Goal: Information Seeking & Learning: Learn about a topic

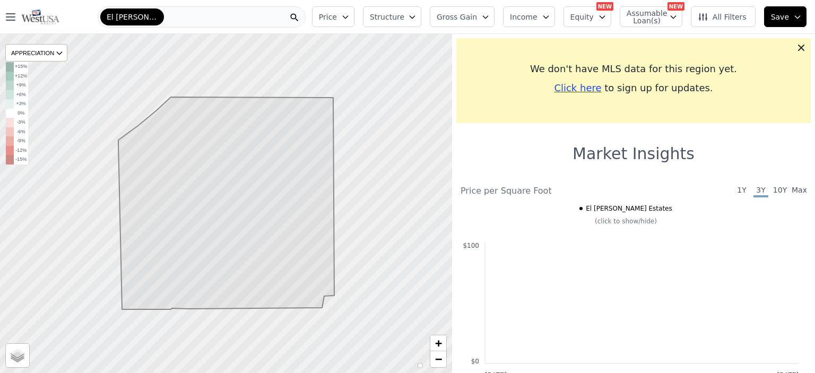
click at [150, 16] on span "El [PERSON_NAME] Estates" at bounding box center [132, 17] width 51 height 11
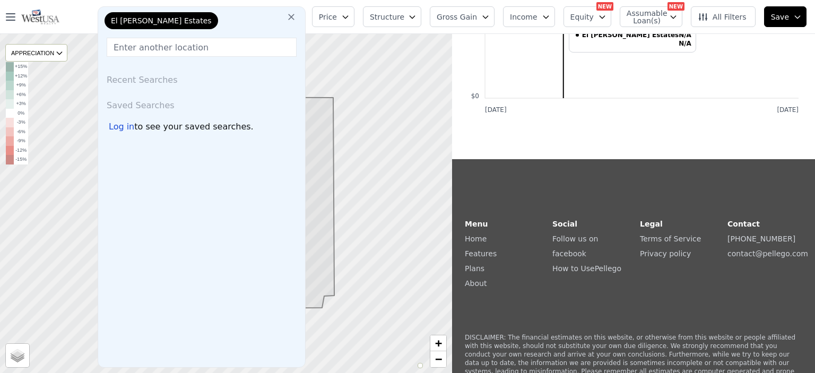
scroll to position [53, 0]
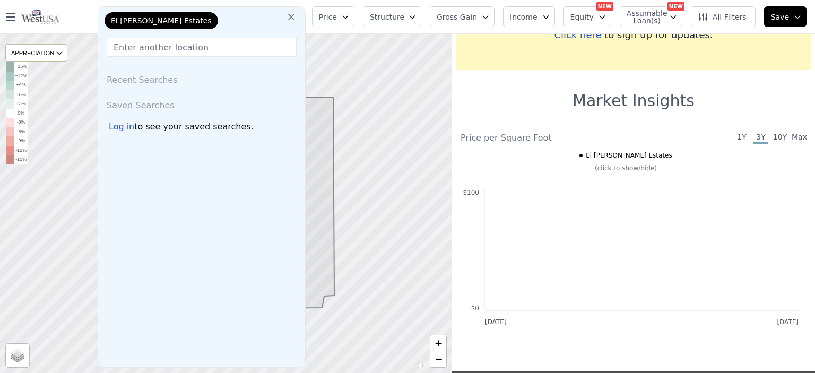
click at [295, 19] on icon at bounding box center [291, 17] width 6 height 6
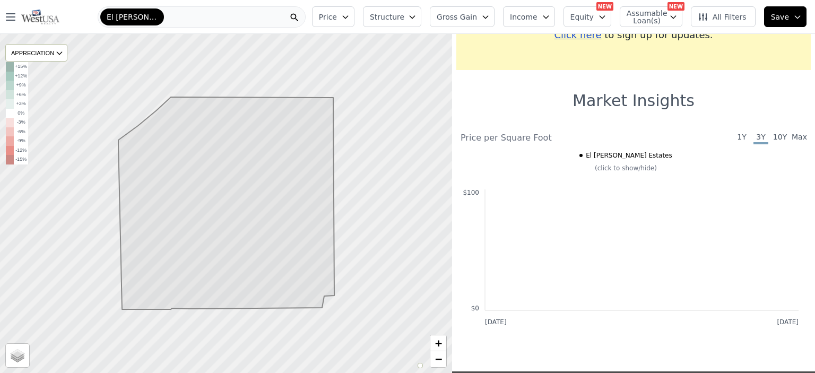
click at [203, 16] on div "El [PERSON_NAME] Estates" at bounding box center [202, 16] width 208 height 21
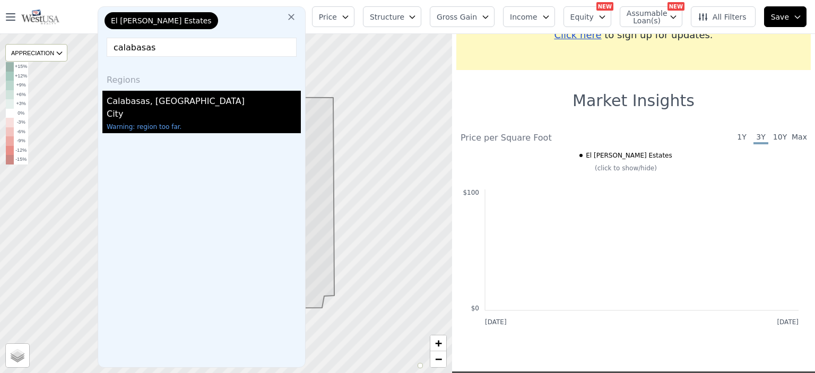
type input "calabasas"
click at [150, 99] on div "Calabasas, [GEOGRAPHIC_DATA]" at bounding box center [204, 99] width 194 height 17
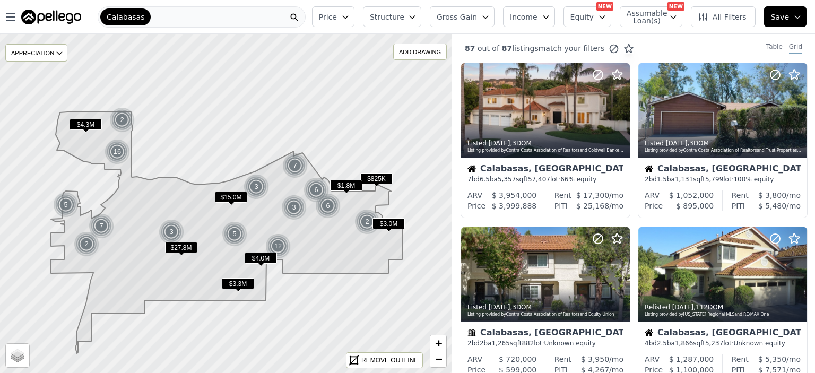
click at [263, 14] on div "Calabasas" at bounding box center [202, 16] width 208 height 21
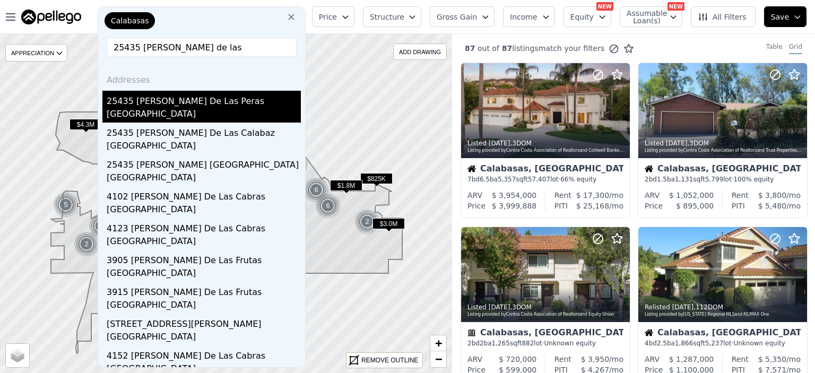
type input "25435 [PERSON_NAME] de las"
click at [178, 101] on div "25435 [PERSON_NAME] De Las Peras" at bounding box center [204, 99] width 194 height 17
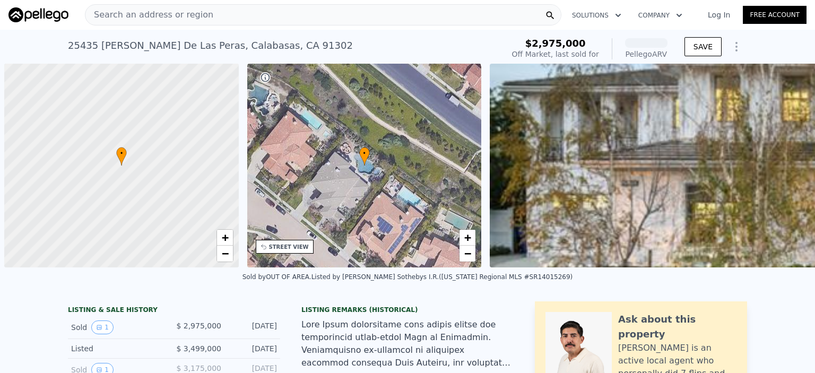
scroll to position [0, 4]
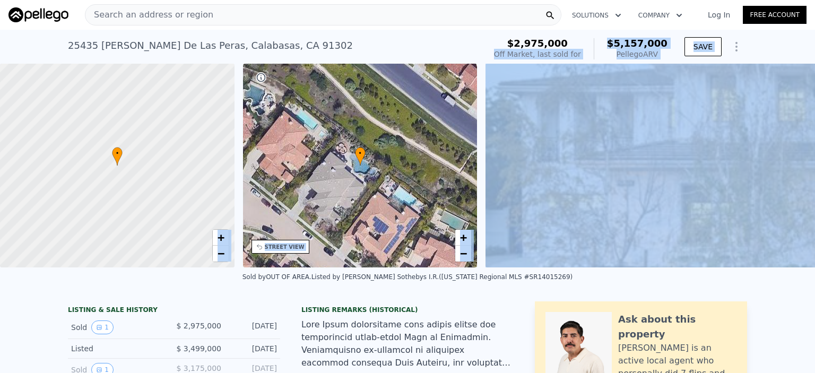
drag, startPoint x: 527, startPoint y: 53, endPoint x: 590, endPoint y: 55, distance: 63.2
click at [555, 56] on div "Off Market, last sold for" at bounding box center [537, 54] width 87 height 11
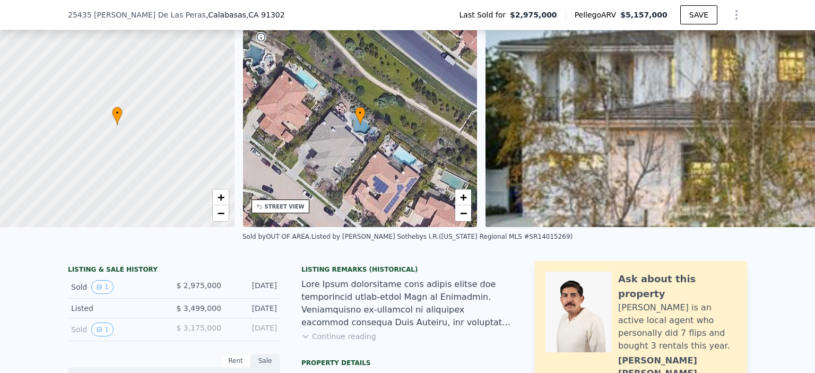
scroll to position [102, 0]
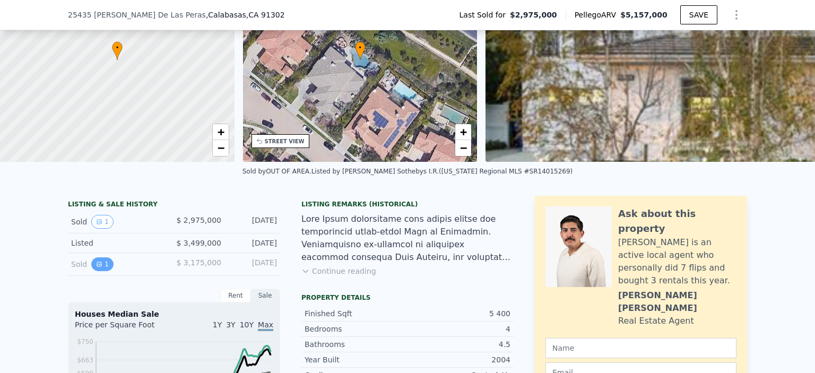
click at [94, 271] on button "1" at bounding box center [102, 264] width 22 height 14
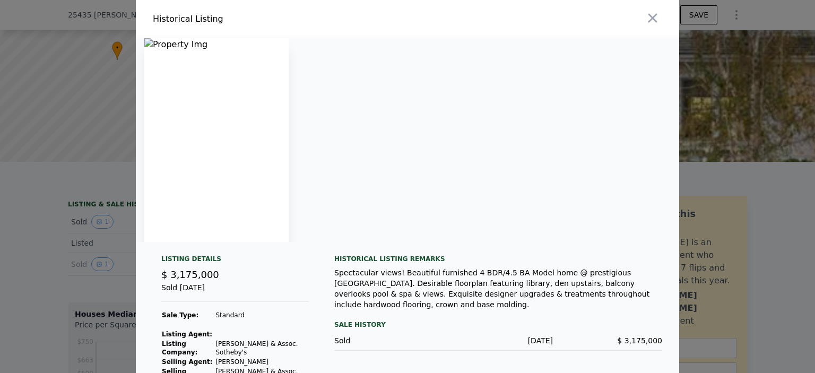
click at [242, 101] on img at bounding box center [216, 140] width 144 height 204
click at [176, 46] on img at bounding box center [216, 140] width 144 height 204
drag, startPoint x: 141, startPoint y: 39, endPoint x: 184, endPoint y: 51, distance: 44.7
click at [183, 50] on img at bounding box center [216, 140] width 144 height 204
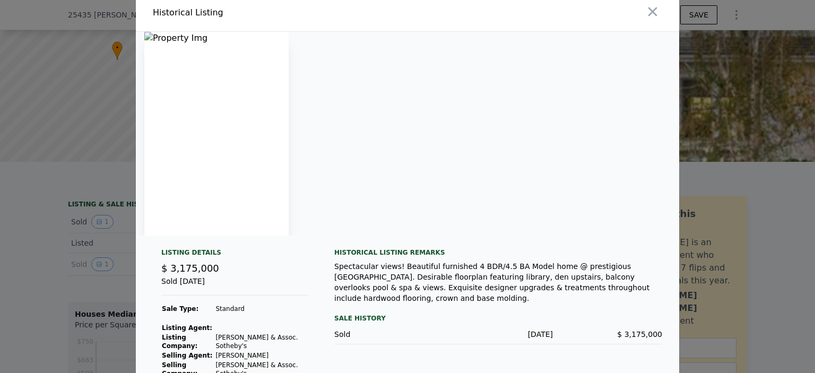
scroll to position [0, 0]
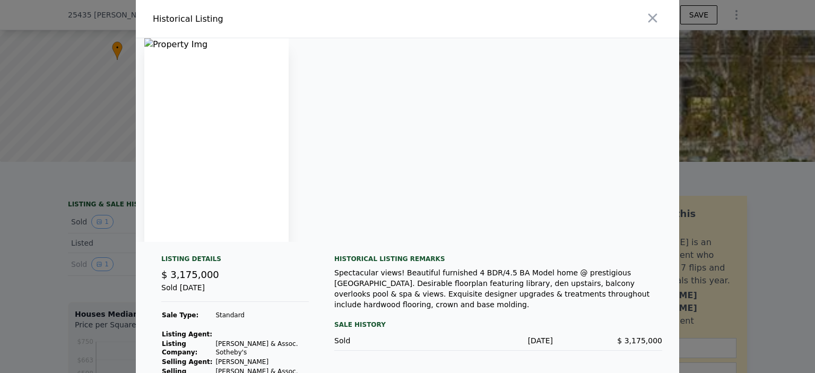
click at [25, 256] on div at bounding box center [407, 186] width 815 height 373
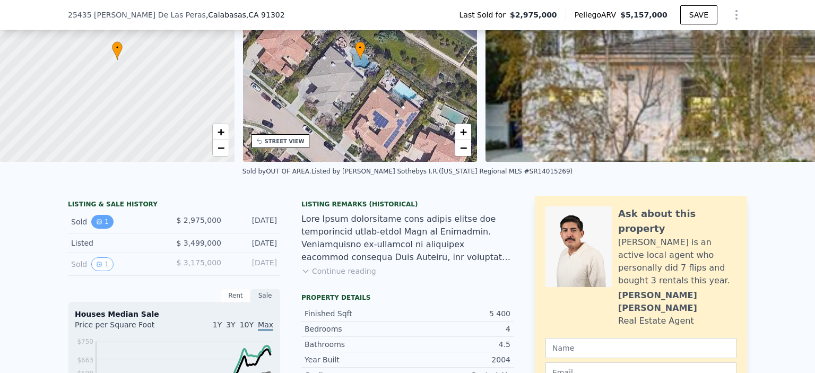
click at [97, 224] on icon "View historical data" at bounding box center [99, 222] width 4 height 4
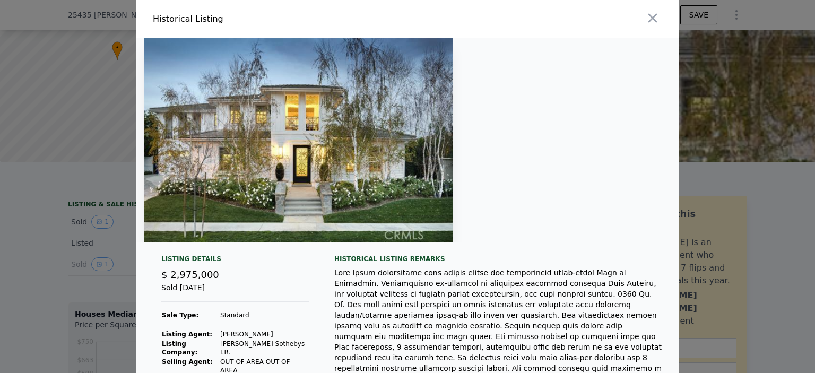
drag, startPoint x: 245, startPoint y: 118, endPoint x: 138, endPoint y: 207, distance: 138.4
click at [344, 145] on div at bounding box center [408, 140] width 544 height 204
click at [0, 248] on div at bounding box center [407, 186] width 815 height 373
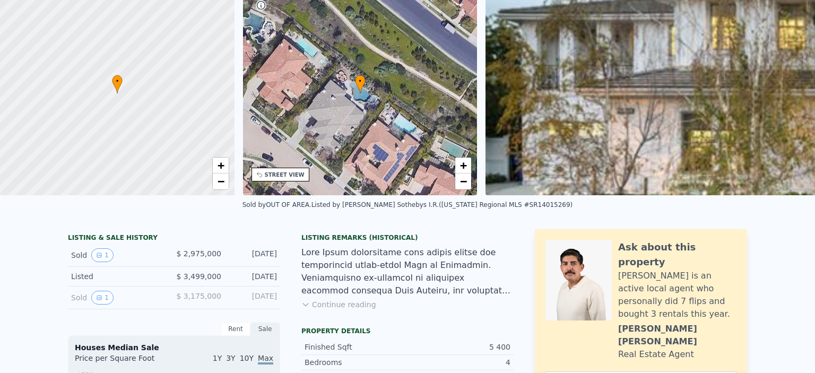
scroll to position [4, 0]
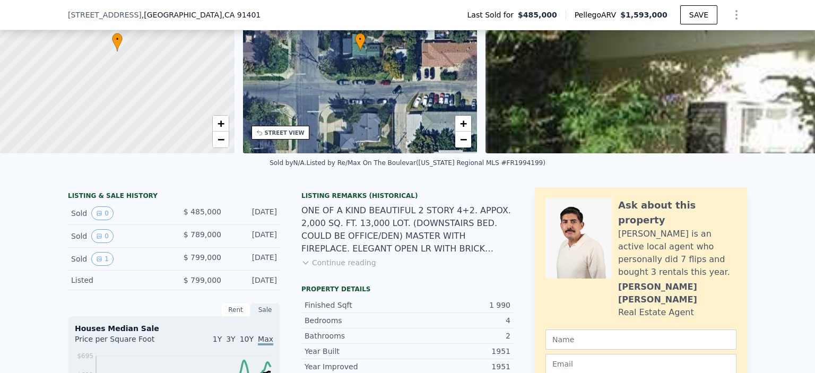
scroll to position [155, 0]
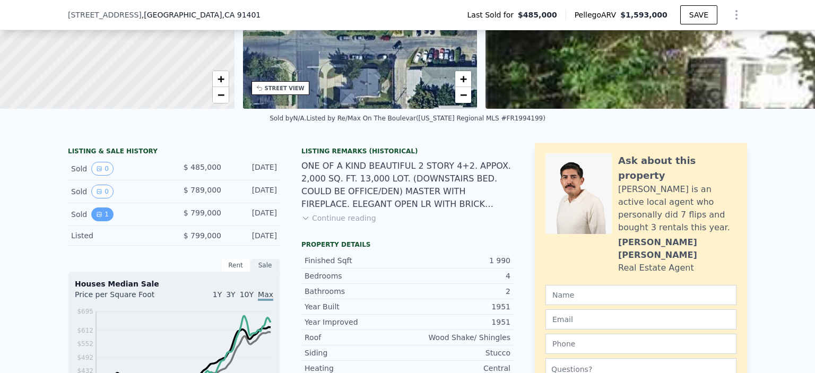
click at [97, 217] on icon "View historical data" at bounding box center [99, 214] width 4 height 4
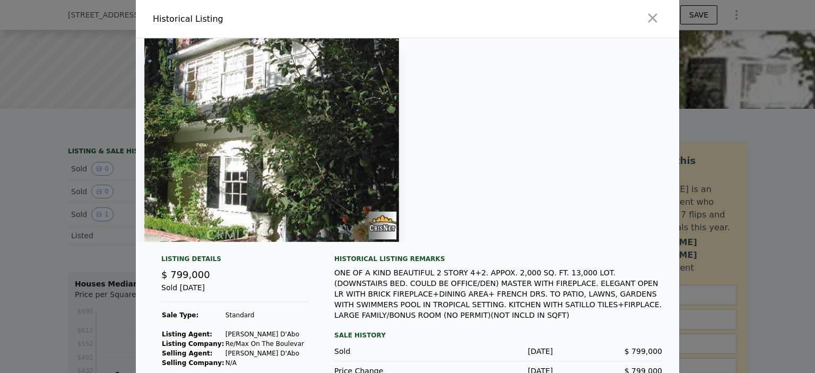
drag, startPoint x: 240, startPoint y: 216, endPoint x: 433, endPoint y: 256, distance: 196.9
click at [433, 256] on div "Listing Details $ 799,000 Sold Sep 12, 2005 Sale Type: Standard Listing Agent: …" at bounding box center [408, 218] width 544 height 360
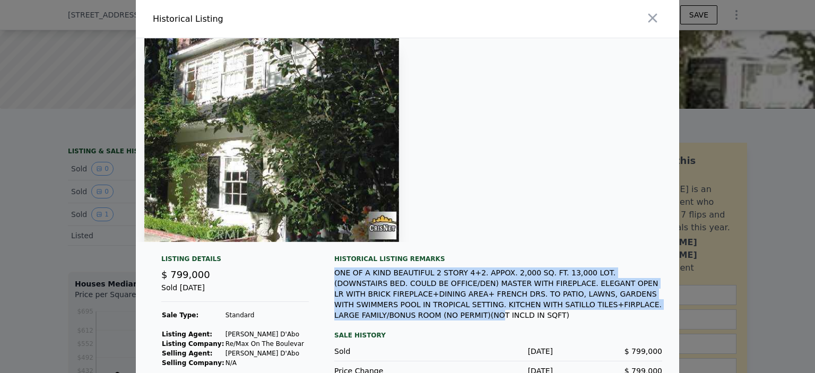
drag, startPoint x: 323, startPoint y: 273, endPoint x: 582, endPoint y: 307, distance: 261.3
click at [582, 307] on div "Listing Details $ 799,000 Sold Sep 12, 2005 Sale Type: Standard Listing Agent: …" at bounding box center [408, 326] width 544 height 143
click at [535, 307] on div "ONE OF A KIND BEAUTIFUL 2 STORY 4+2. APPOX. 2,000 SQ. FT. 13,000 LOT. (DOWNSTAI…" at bounding box center [498, 294] width 328 height 53
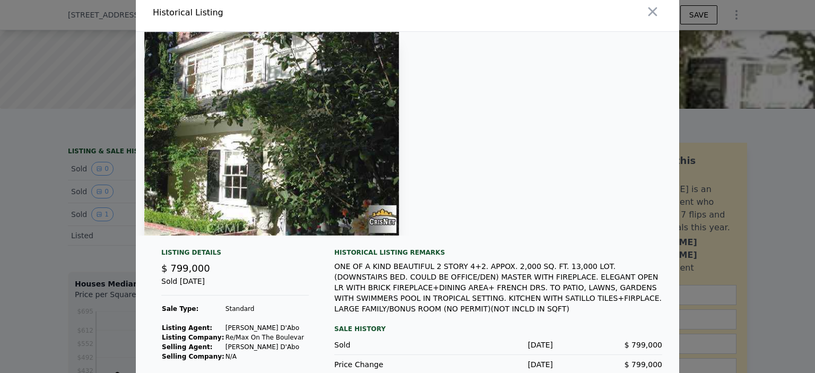
scroll to position [0, 0]
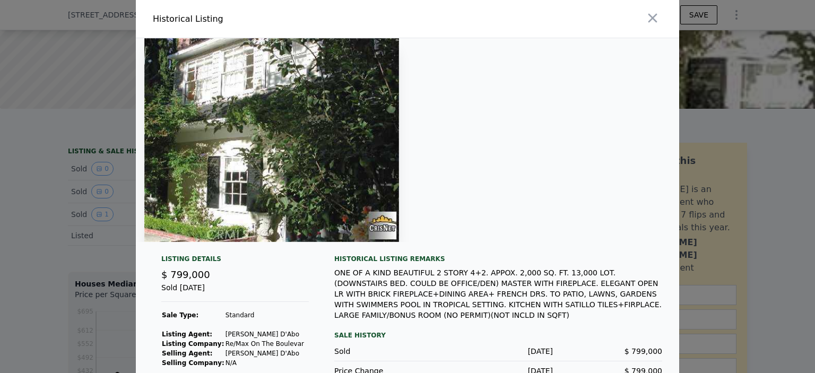
click at [33, 318] on div at bounding box center [407, 186] width 815 height 373
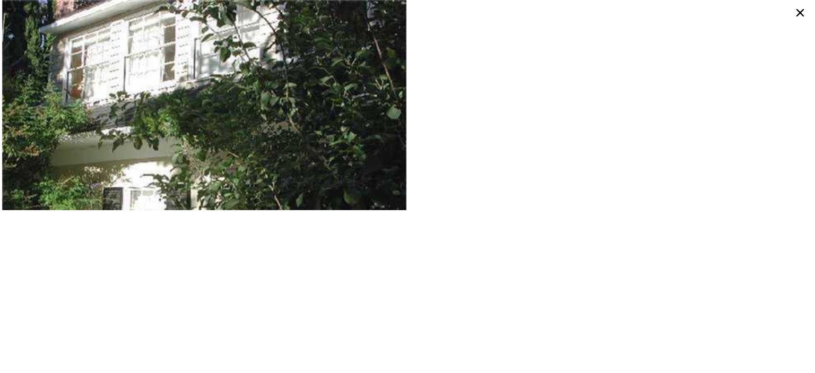
drag, startPoint x: 523, startPoint y: 128, endPoint x: 509, endPoint y: 201, distance: 73.7
click at [509, 201] on div at bounding box center [407, 186] width 815 height 373
drag, startPoint x: 314, startPoint y: 167, endPoint x: 189, endPoint y: 107, distance: 138.2
click at [189, 107] on div at bounding box center [407, 186] width 815 height 373
click at [794, 10] on icon at bounding box center [800, 12] width 17 height 17
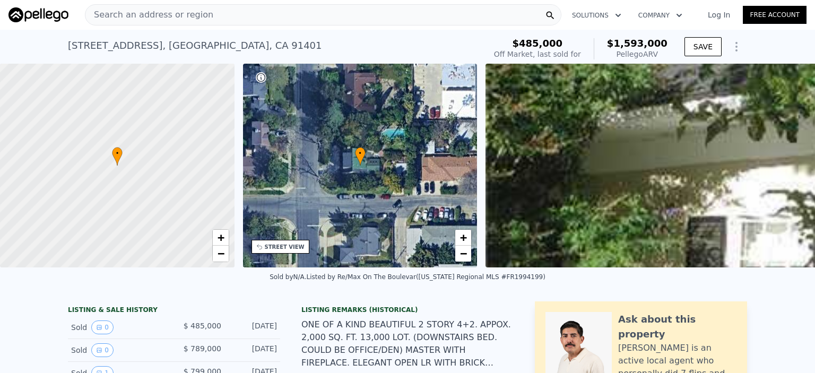
drag, startPoint x: 541, startPoint y: 97, endPoint x: 565, endPoint y: 85, distance: 25.9
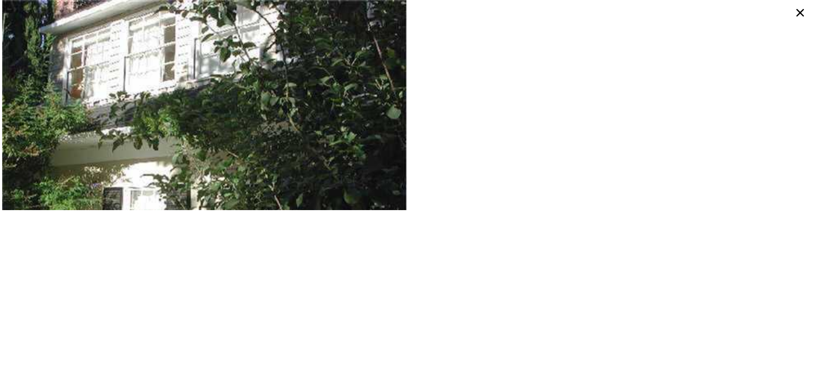
drag, startPoint x: 577, startPoint y: 126, endPoint x: 432, endPoint y: 80, distance: 151.8
click at [420, 89] on div at bounding box center [407, 186] width 815 height 373
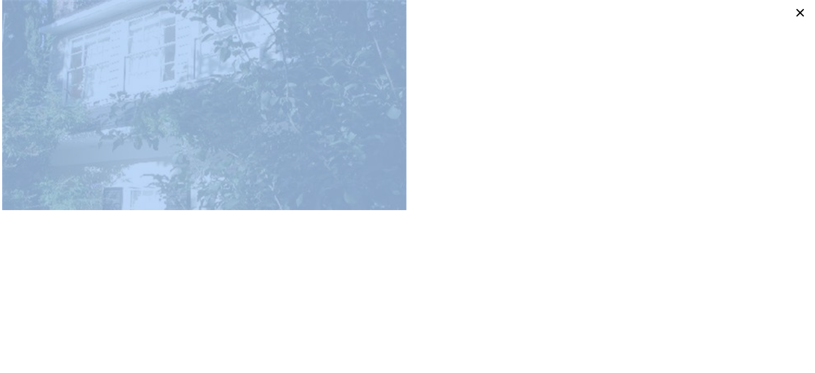
drag, startPoint x: 416, startPoint y: 93, endPoint x: 476, endPoint y: -54, distance: 158.8
click at [476, 0] on html "Search an address or region Solutions Company Open main menu Log In Free Accoun…" at bounding box center [407, 186] width 815 height 373
click at [803, 16] on icon at bounding box center [800, 12] width 17 height 17
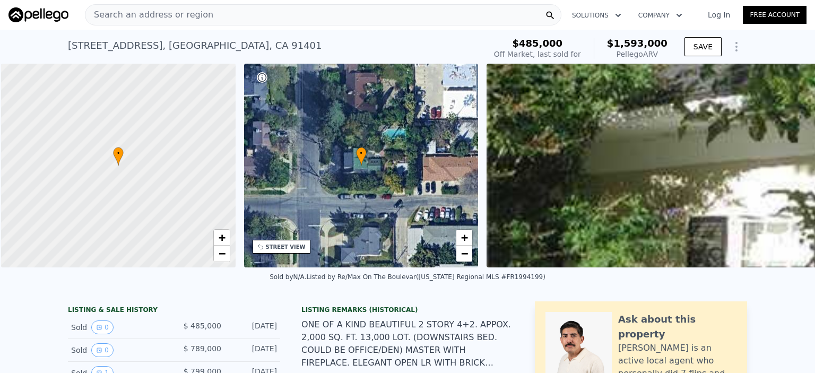
scroll to position [0, 4]
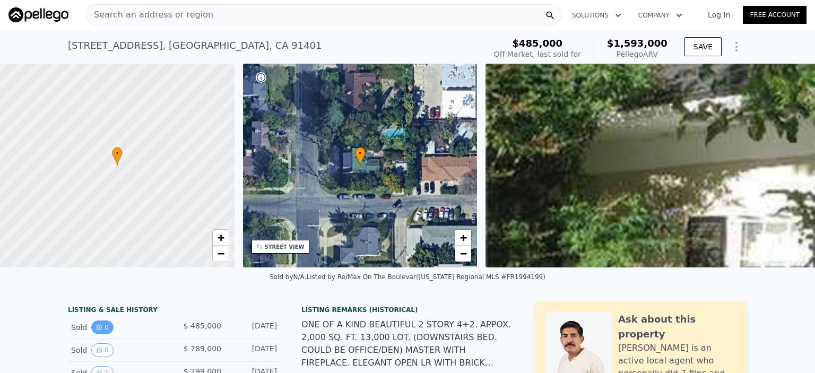
click at [98, 332] on button "0" at bounding box center [102, 328] width 22 height 14
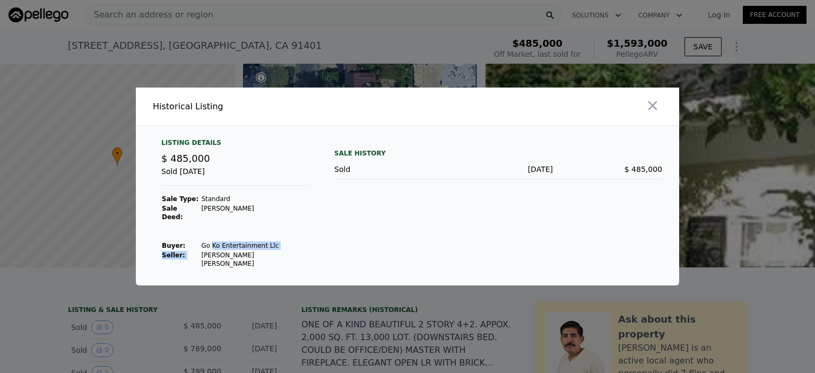
drag, startPoint x: 195, startPoint y: 256, endPoint x: 204, endPoint y: 246, distance: 13.9
click at [204, 246] on tbody "Sale Type: Standard Sale Deed: Grant Deed Buyer : Go Ko Entertainment Llc Selle…" at bounding box center [235, 231] width 148 height 74
click at [201, 246] on td "Go Ko Entertainment Llc" at bounding box center [255, 246] width 108 height 10
drag, startPoint x: 201, startPoint y: 246, endPoint x: 276, endPoint y: 261, distance: 75.8
click at [276, 261] on div "Listing Details $ 485,000 Sold Dec 30, 2021 Sale Type: Standard Sale Deed: Gran…" at bounding box center [408, 212] width 544 height 147
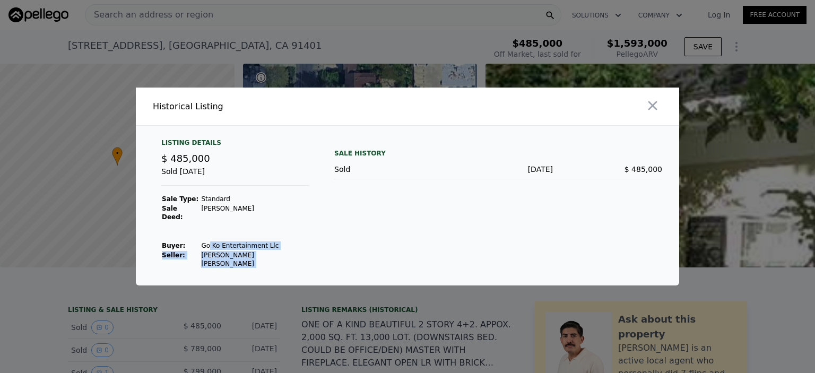
click at [275, 261] on div "Listing Details $ 485,000 Sold Dec 30, 2021 Sale Type: Standard Sale Deed: Gran…" at bounding box center [408, 212] width 544 height 147
click at [188, 309] on div at bounding box center [407, 186] width 815 height 373
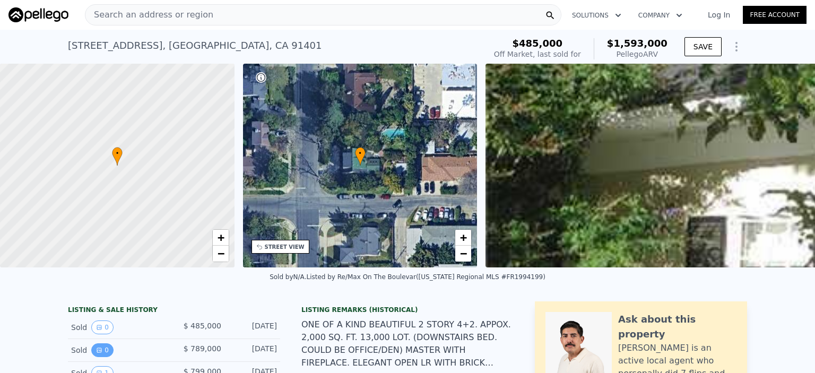
click at [97, 352] on icon "View historical data" at bounding box center [99, 350] width 4 height 4
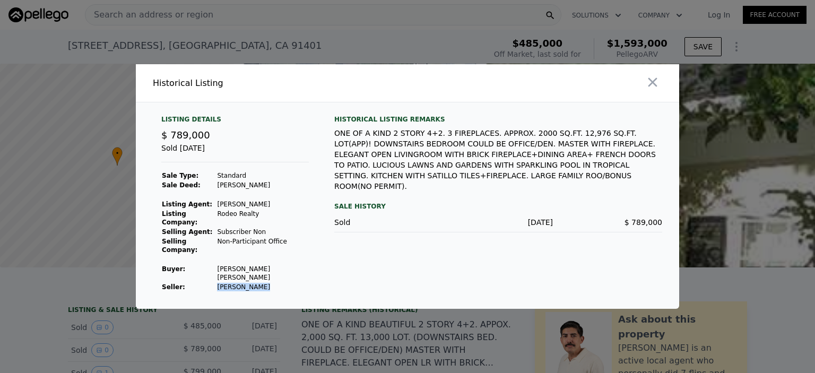
drag, startPoint x: 259, startPoint y: 276, endPoint x: 210, endPoint y: 276, distance: 48.3
click at [210, 282] on tr "Seller : Keyes Maria L" at bounding box center [235, 287] width 148 height 10
click at [210, 282] on td "Seller :" at bounding box center [188, 287] width 55 height 10
drag, startPoint x: 221, startPoint y: 264, endPoint x: 271, endPoint y: 272, distance: 50.5
click at [271, 272] on tbody "Sale Type: Standard Sale Deed: Grant Deed Listing Agent: Sam Kwasman Listing Co…" at bounding box center [235, 231] width 148 height 121
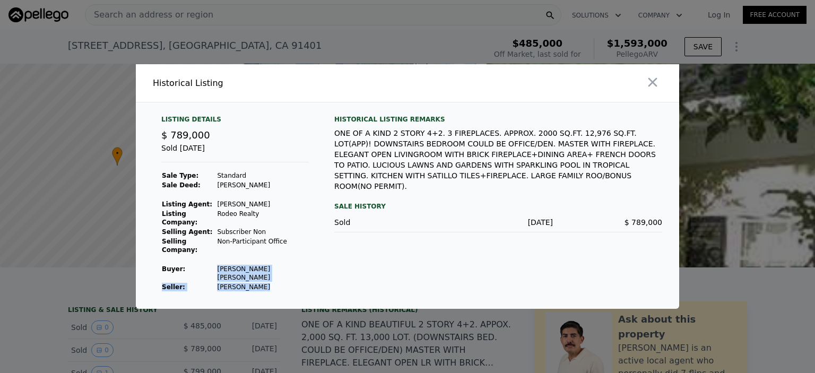
click at [271, 282] on td "Keyes Maria L" at bounding box center [263, 287] width 92 height 10
click at [166, 333] on div at bounding box center [407, 186] width 815 height 373
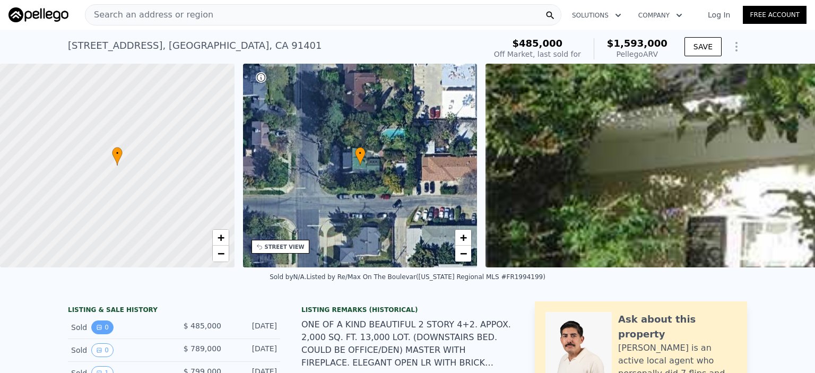
click at [98, 334] on button "0" at bounding box center [102, 328] width 22 height 14
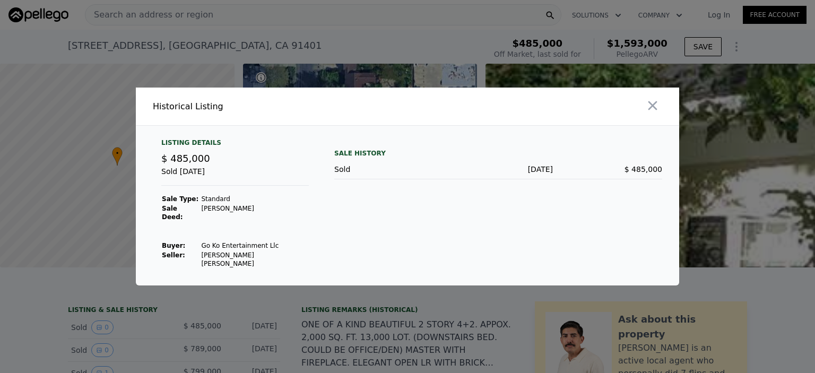
click at [161, 336] on div at bounding box center [407, 186] width 815 height 373
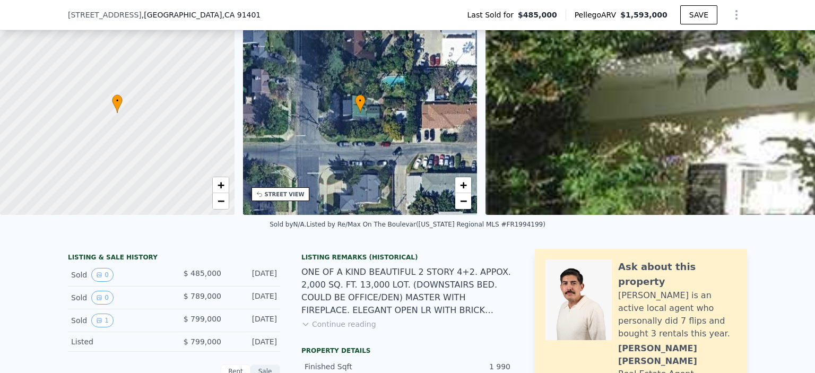
scroll to position [49, 0]
click at [94, 328] on button "1" at bounding box center [102, 321] width 22 height 14
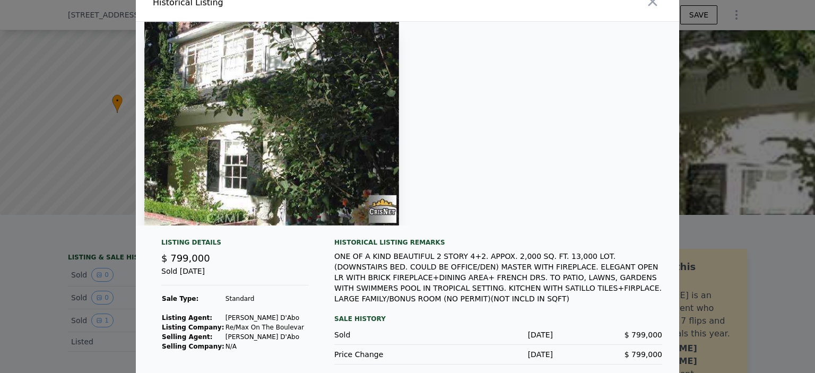
scroll to position [20, 0]
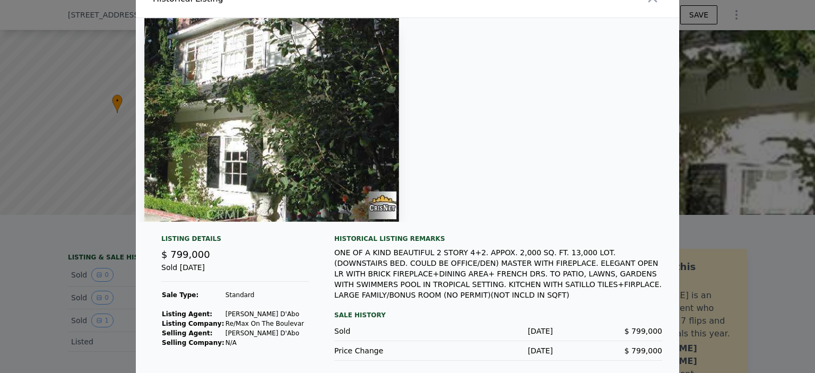
click at [20, 312] on div at bounding box center [407, 186] width 815 height 373
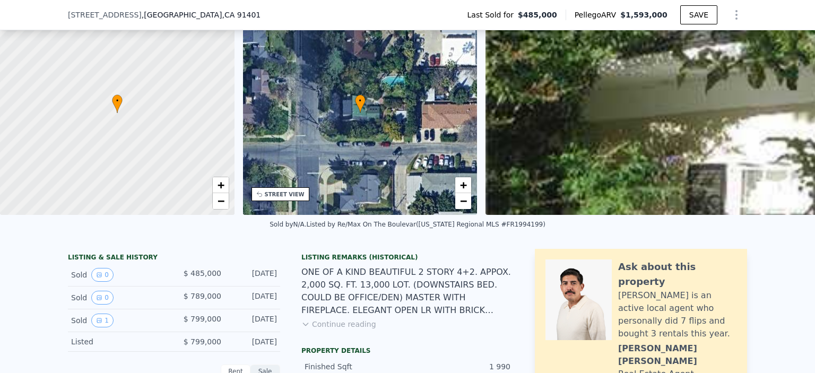
drag, startPoint x: 274, startPoint y: 327, endPoint x: 213, endPoint y: 329, distance: 60.5
click at [213, 329] on div "Sold 1 $ 799,000 Sep 12, 2005" at bounding box center [174, 320] width 212 height 23
click at [213, 323] on span "$ 799,000" at bounding box center [203, 319] width 38 height 8
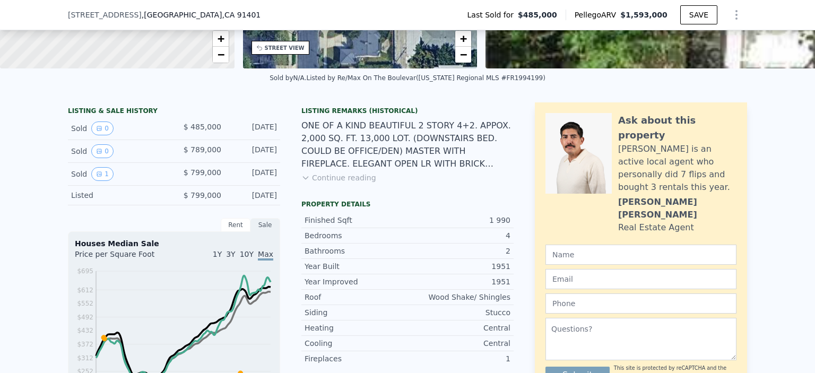
scroll to position [208, 0]
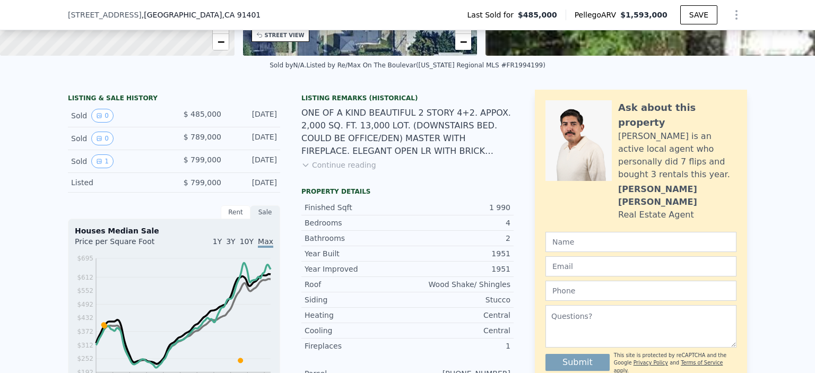
click at [232, 219] on div "Rent" at bounding box center [236, 212] width 30 height 14
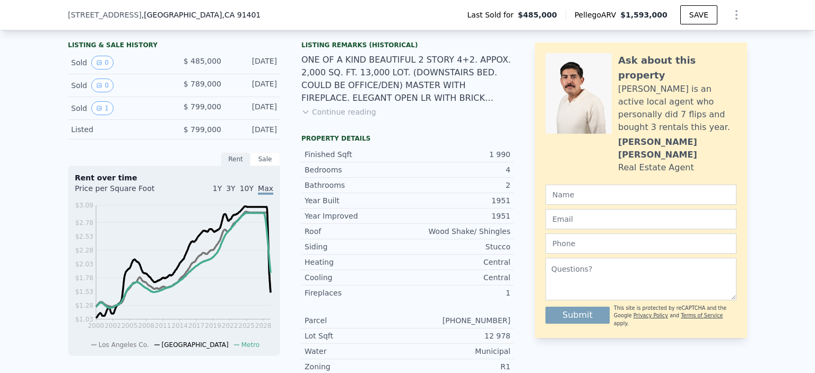
scroll to position [261, 0]
click at [259, 166] on div "Sale" at bounding box center [266, 159] width 30 height 14
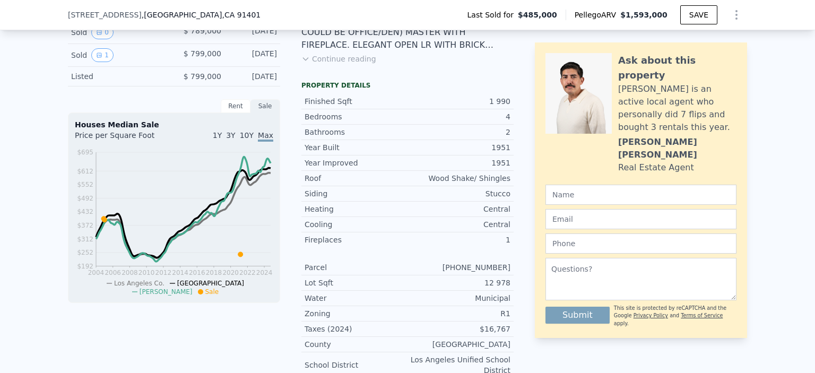
scroll to position [155, 0]
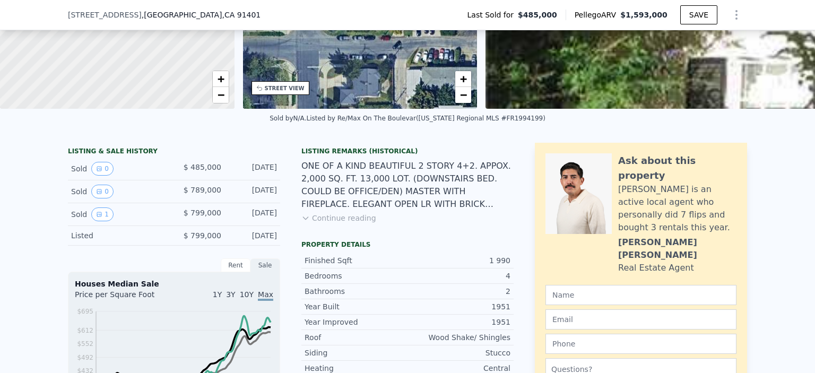
click at [339, 223] on button "Continue reading" at bounding box center [339, 218] width 75 height 11
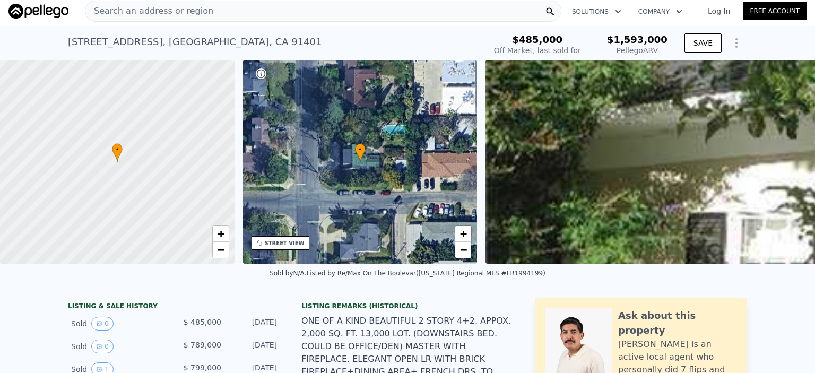
scroll to position [0, 0]
